Goal: Use online tool/utility: Use online tool/utility

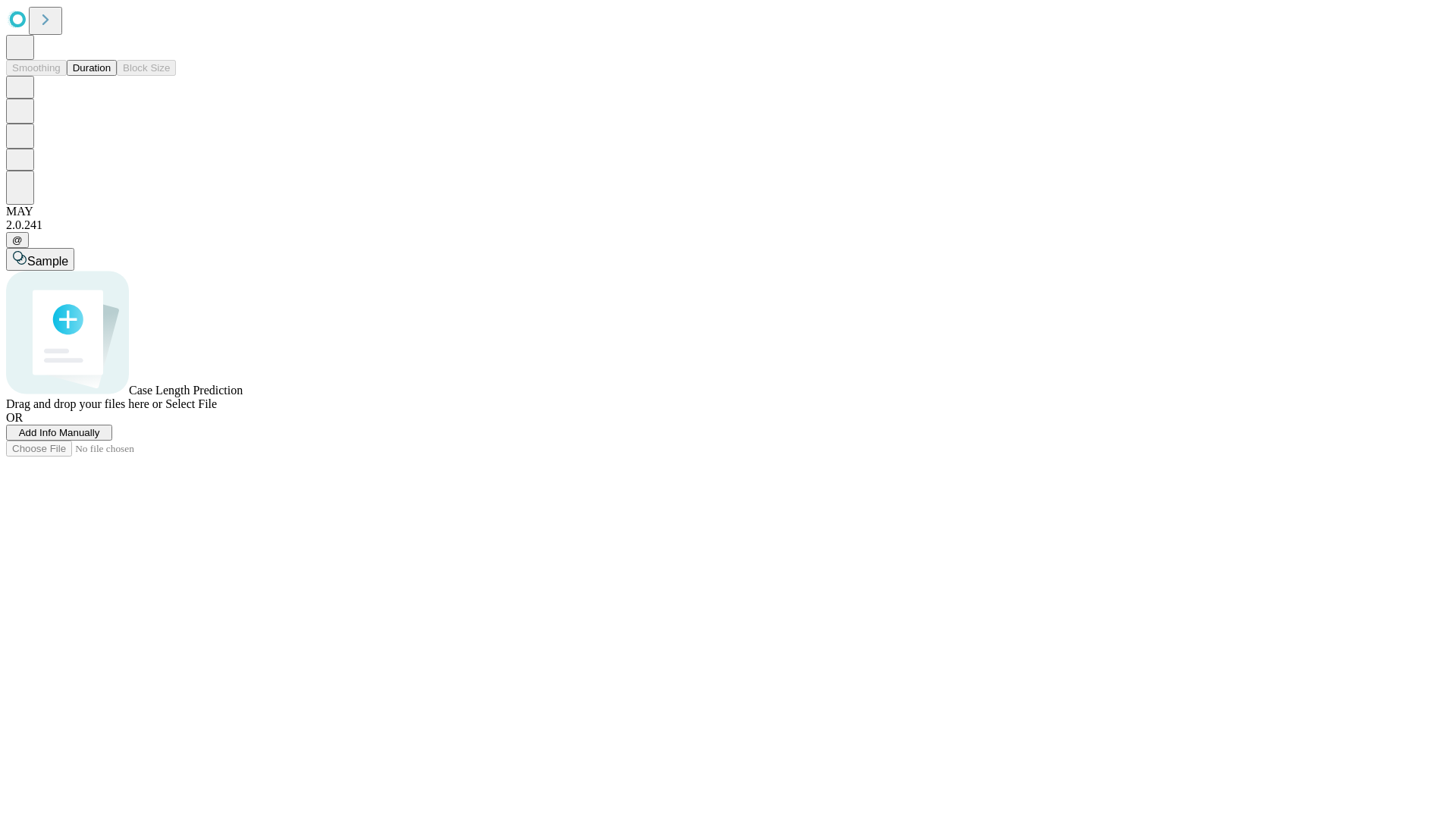
click at [111, 76] on button "Duration" at bounding box center [92, 68] width 50 height 16
click at [217, 410] on span "Select File" at bounding box center [191, 404] width 52 height 13
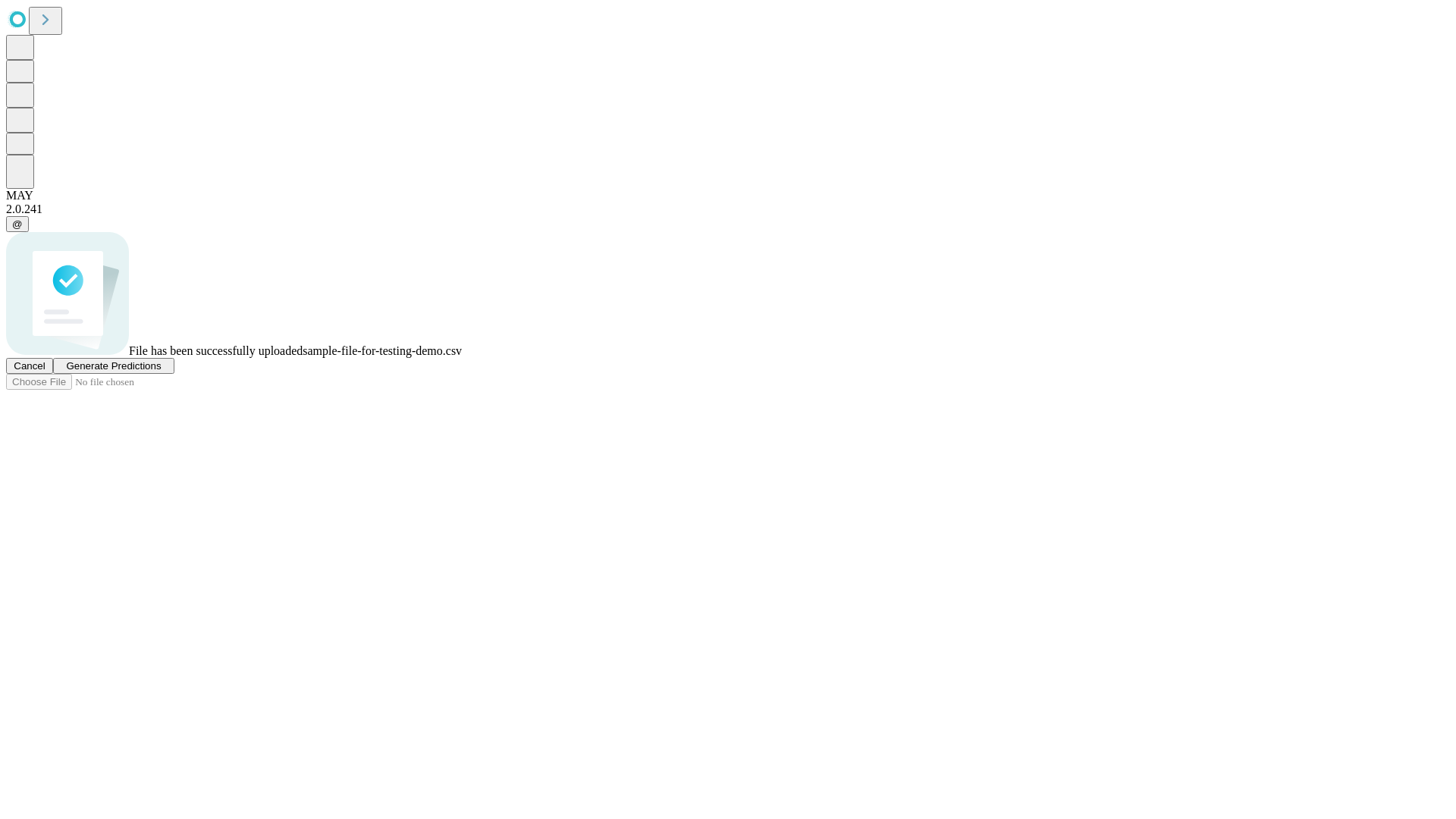
click at [160, 372] on span "Generate Predictions" at bounding box center [113, 365] width 95 height 11
